Goal: Leave review/rating: Leave review/rating

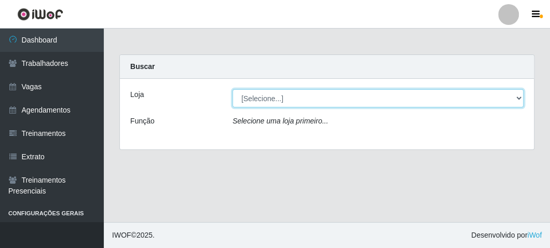
click at [241, 96] on select "[Selecione...] FrigoMaster" at bounding box center [377, 98] width 291 height 18
select select "392"
click at [232, 89] on select "[Selecione...] FrigoMaster" at bounding box center [377, 98] width 291 height 18
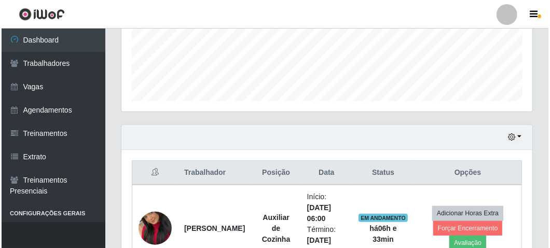
scroll to position [340, 0]
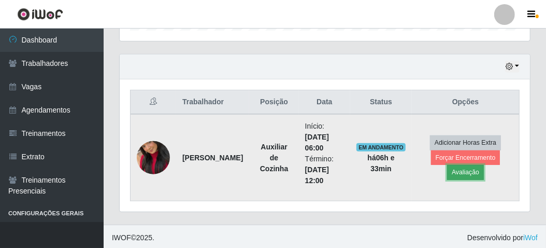
click at [468, 170] on button "Avaliação" at bounding box center [465, 172] width 37 height 15
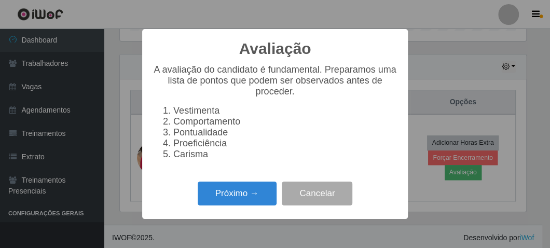
scroll to position [215, 406]
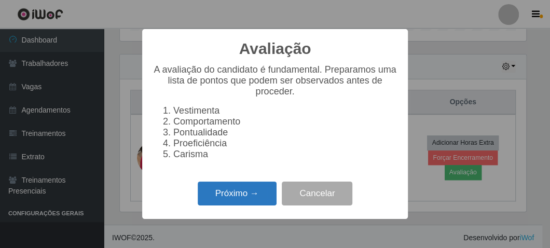
drag, startPoint x: 249, startPoint y: 184, endPoint x: 248, endPoint y: 191, distance: 7.3
click at [248, 187] on div "Avaliação × A avaliação do candidato é fundamental. Preparamos uma lista de pon…" at bounding box center [274, 123] width 265 height 189
click at [247, 193] on button "Próximo →" at bounding box center [237, 193] width 79 height 24
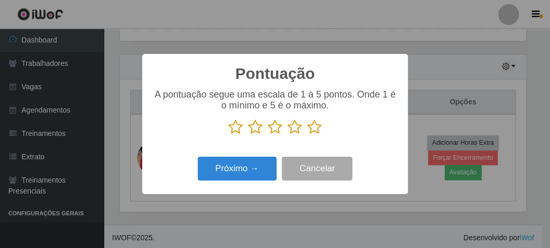
click at [313, 127] on icon at bounding box center [314, 127] width 15 height 16
click at [307, 135] on input "radio" at bounding box center [307, 135] width 0 height 0
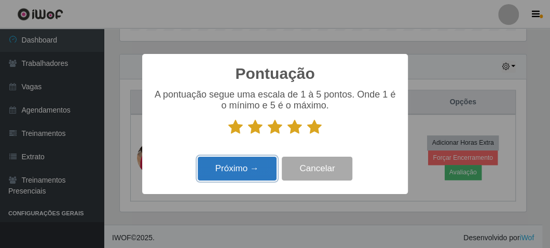
click at [250, 164] on button "Próximo →" at bounding box center [237, 169] width 79 height 24
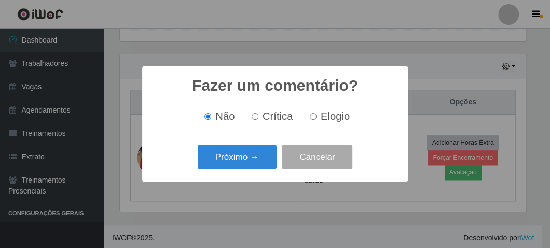
click at [250, 164] on button "Próximo →" at bounding box center [237, 157] width 79 height 24
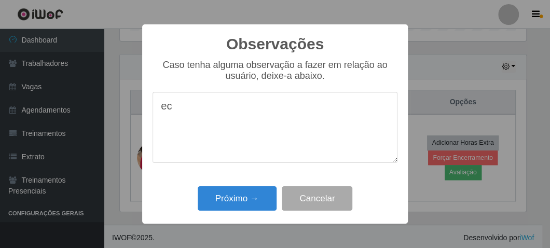
type textarea "e"
type textarea "b"
click at [181, 109] on textarea "vestmenta 10" at bounding box center [274, 127] width 245 height 71
click at [246, 113] on textarea "vestimenta 10" at bounding box center [274, 127] width 245 height 71
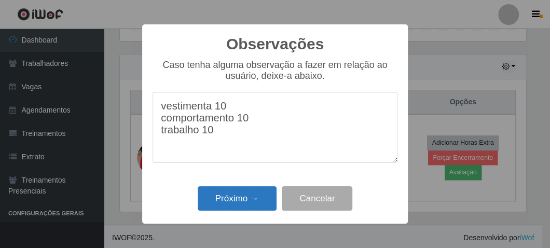
type textarea "vestimenta 10 comportamento 10 trabalho 10"
click at [209, 199] on button "Próximo →" at bounding box center [237, 198] width 79 height 24
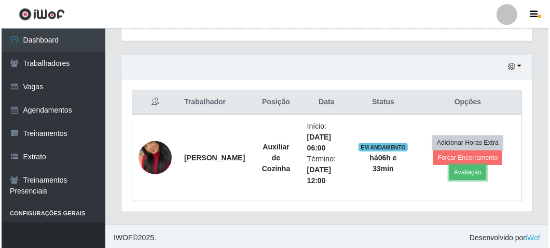
scroll to position [215, 411]
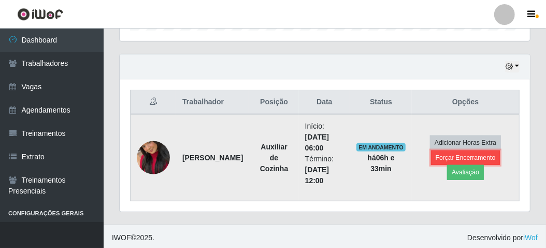
click at [470, 156] on button "Forçar Encerramento" at bounding box center [465, 157] width 69 height 15
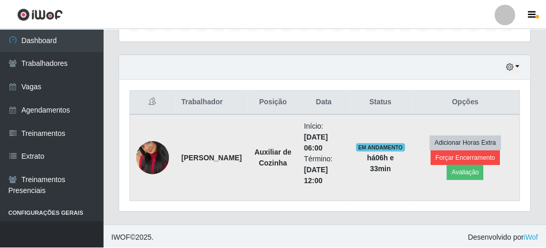
scroll to position [215, 406]
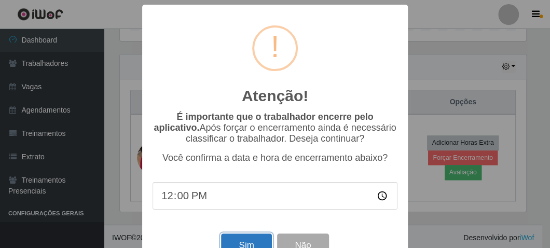
click at [228, 240] on button "Sim" at bounding box center [246, 245] width 50 height 24
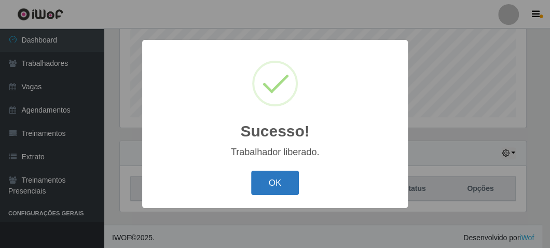
click at [278, 175] on button "OK" at bounding box center [275, 183] width 48 height 24
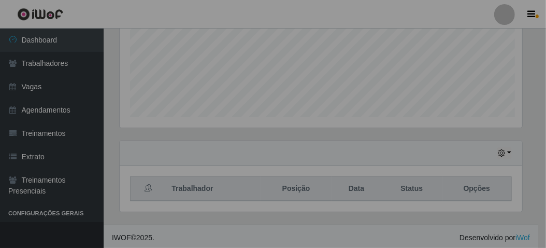
scroll to position [215, 411]
